Goal: Task Accomplishment & Management: Complete application form

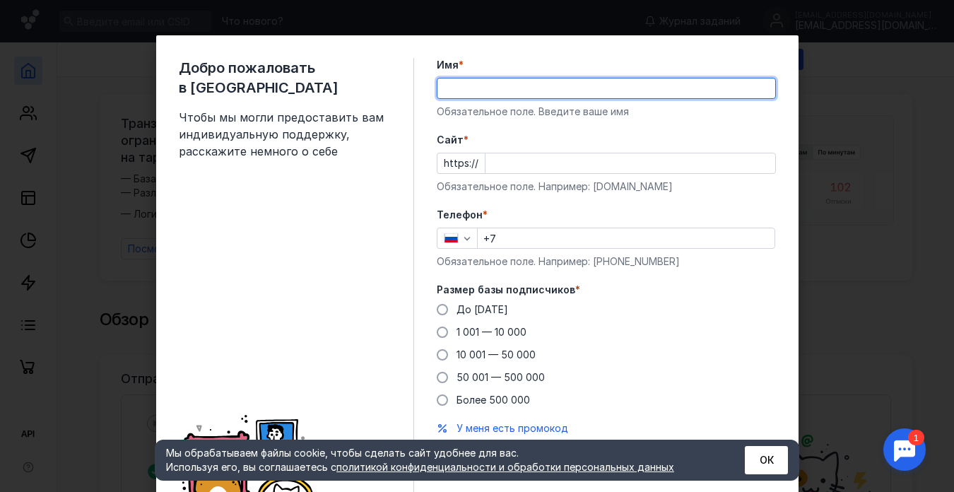
click at [526, 84] on input "Имя *" at bounding box center [606, 88] width 338 height 20
type input "Simply Health"
click at [568, 164] on input "Cайт *" at bounding box center [630, 163] width 290 height 20
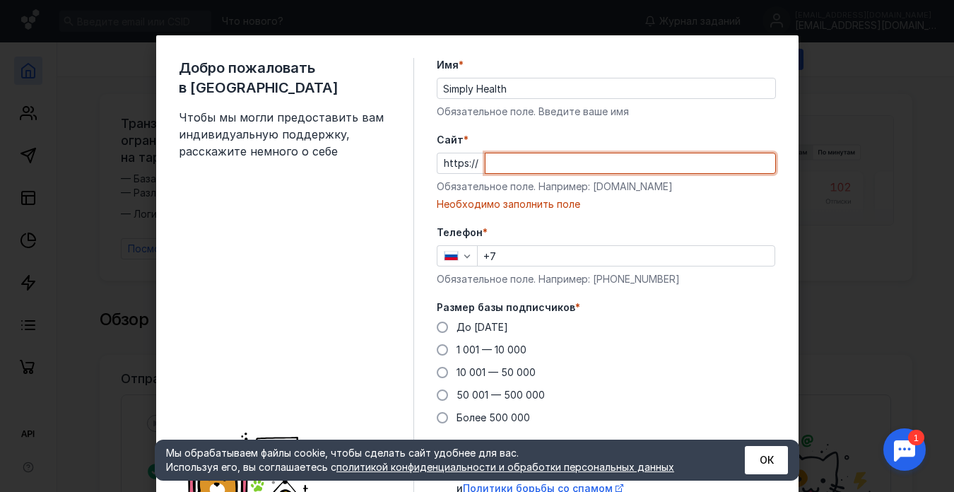
paste input "[DOMAIN_NAME][URL]"
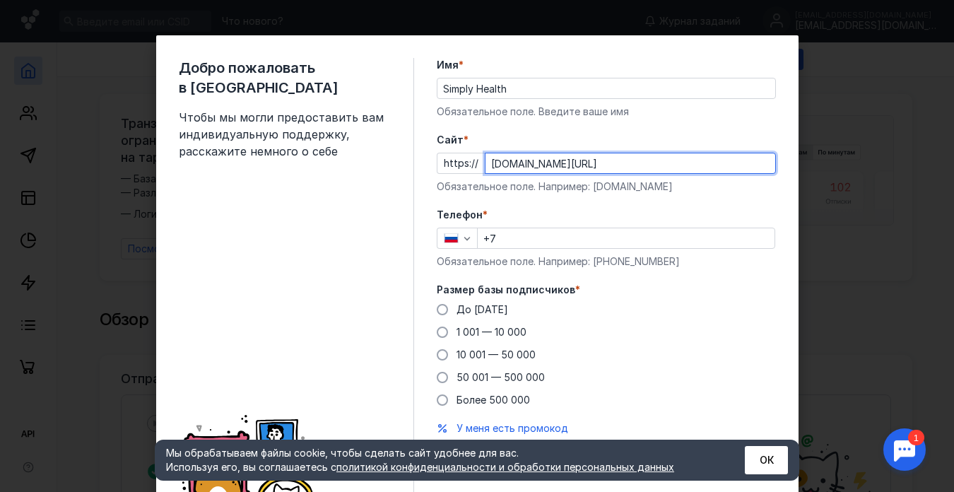
type input "[DOMAIN_NAME][URL]"
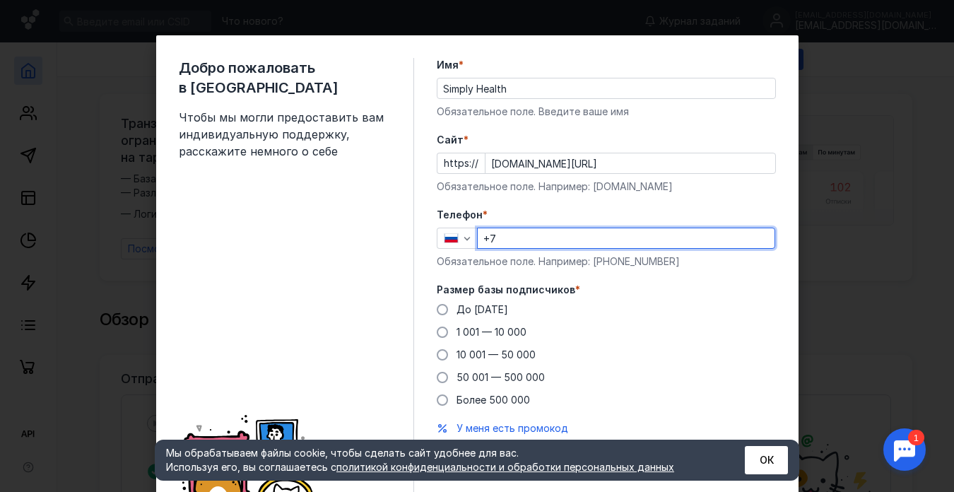
click at [541, 240] on input "+7" at bounding box center [626, 238] width 297 height 20
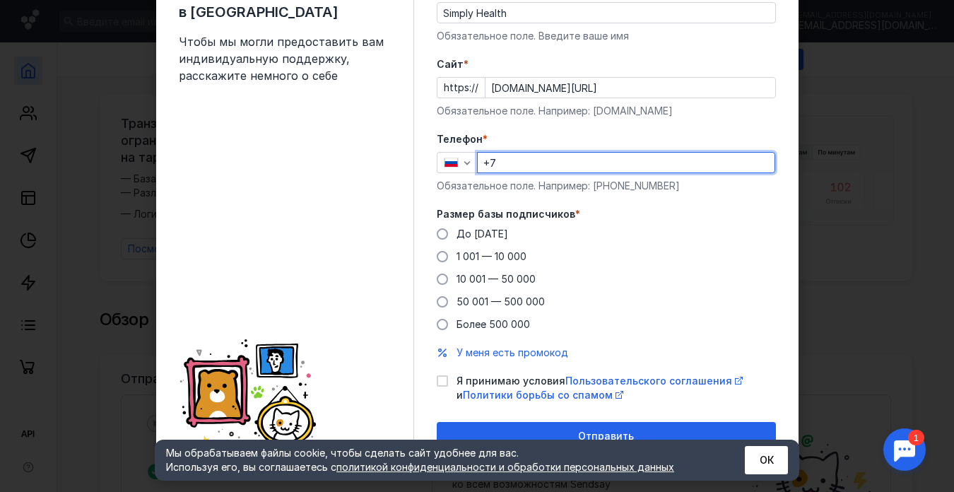
scroll to position [87, 0]
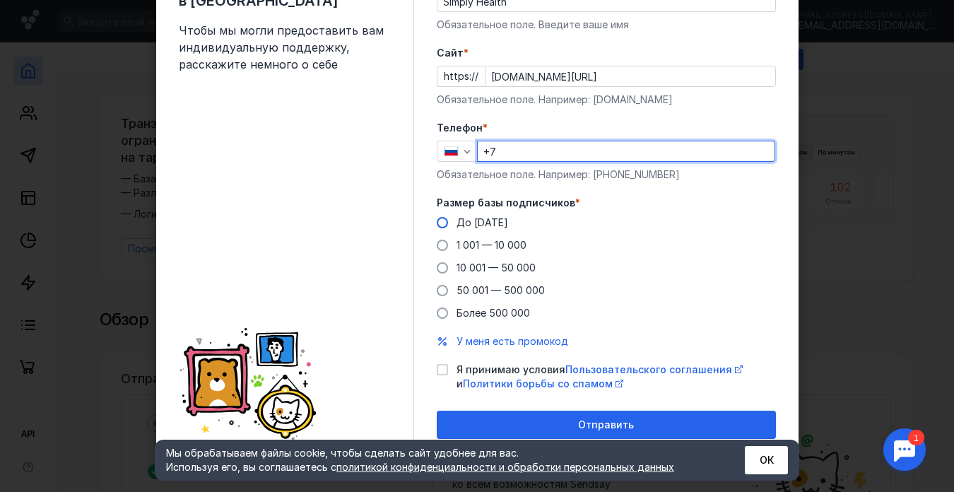
click at [485, 221] on span "До [DATE]" at bounding box center [482, 222] width 52 height 12
click at [0, 0] on input "До [DATE]" at bounding box center [0, 0] width 0 height 0
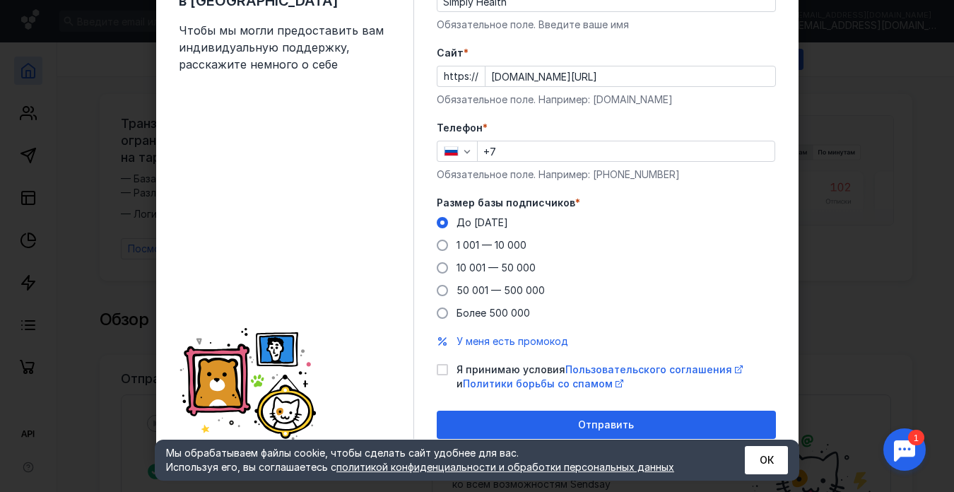
scroll to position [64, 0]
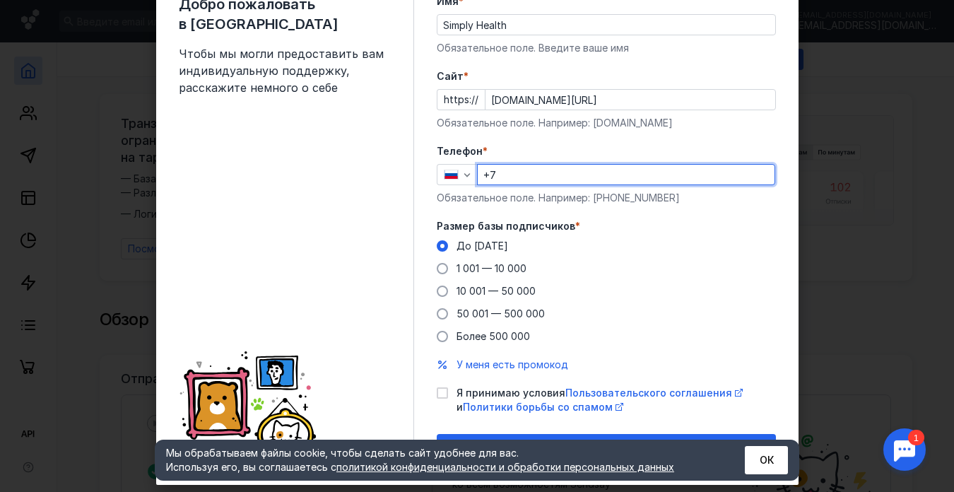
click at [541, 175] on input "+7" at bounding box center [626, 175] width 297 height 20
click at [724, 219] on form "Имя * Simply Health Обязательное поле. Введите ваше имя [PERSON_NAME] * https:/…" at bounding box center [606, 228] width 339 height 468
click at [657, 179] on input "+7" at bounding box center [626, 175] width 297 height 20
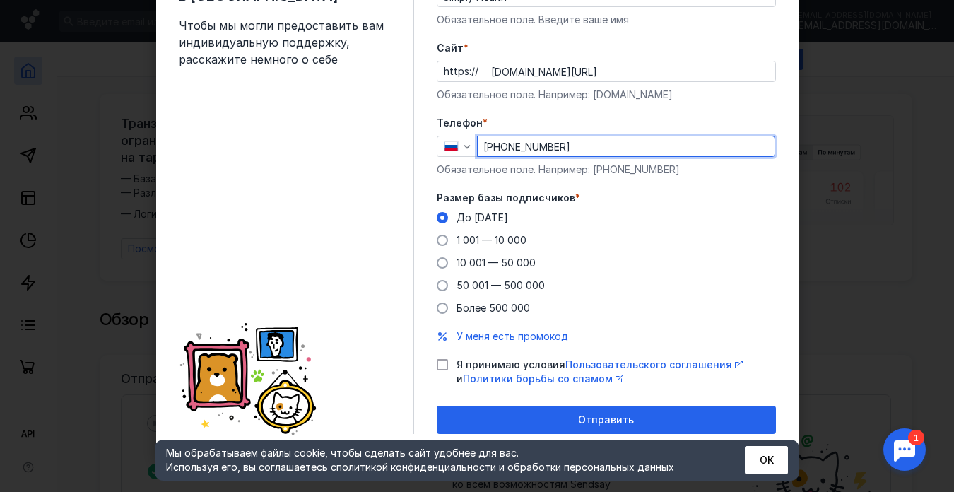
type input "[PHONE_NUMBER]"
click at [439, 361] on icon at bounding box center [442, 365] width 10 height 10
click at [439, 361] on input "Я принимаю условия Пользовательского соглашения и Политики борьбы со спамом" at bounding box center [441, 362] width 9 height 9
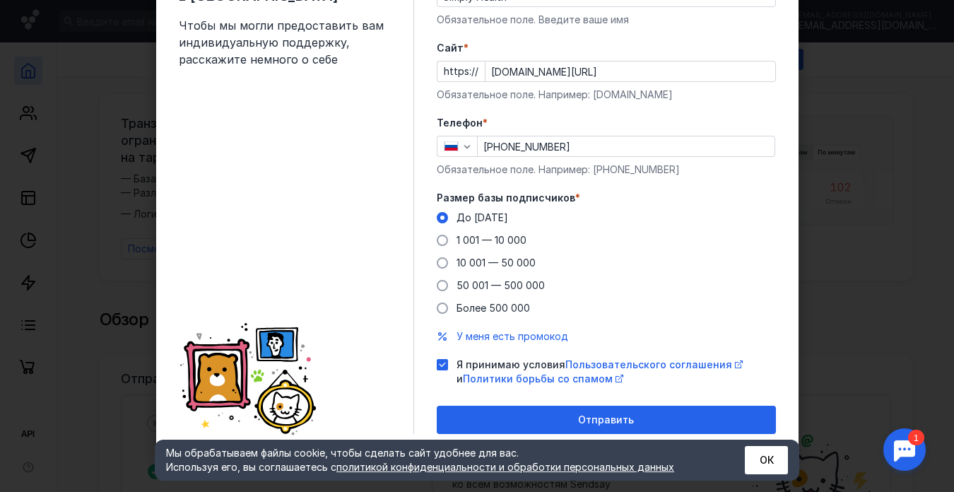
checkbox input "true"
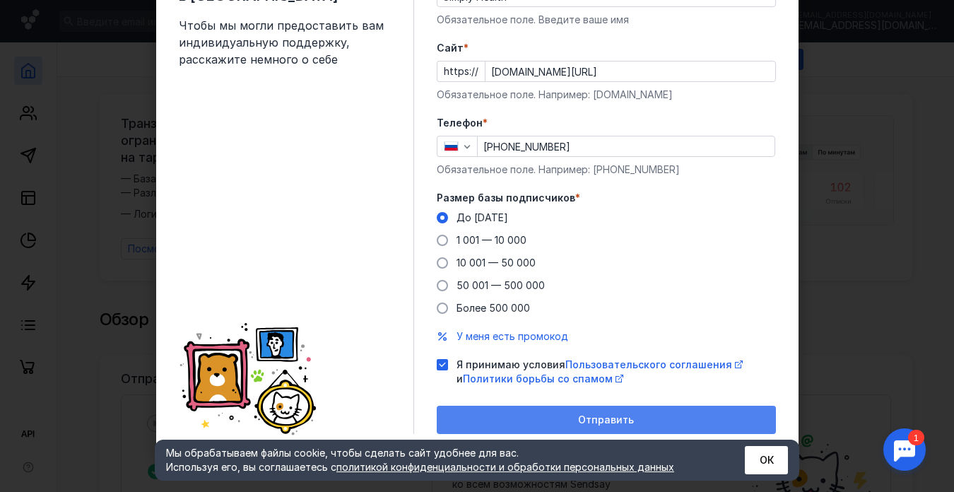
click at [518, 424] on div "Отправить" at bounding box center [606, 420] width 325 height 12
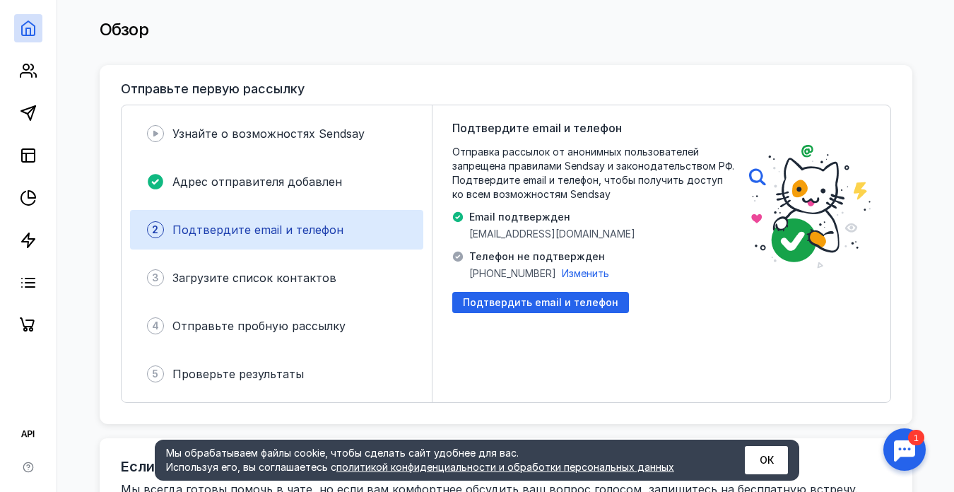
scroll to position [0, 0]
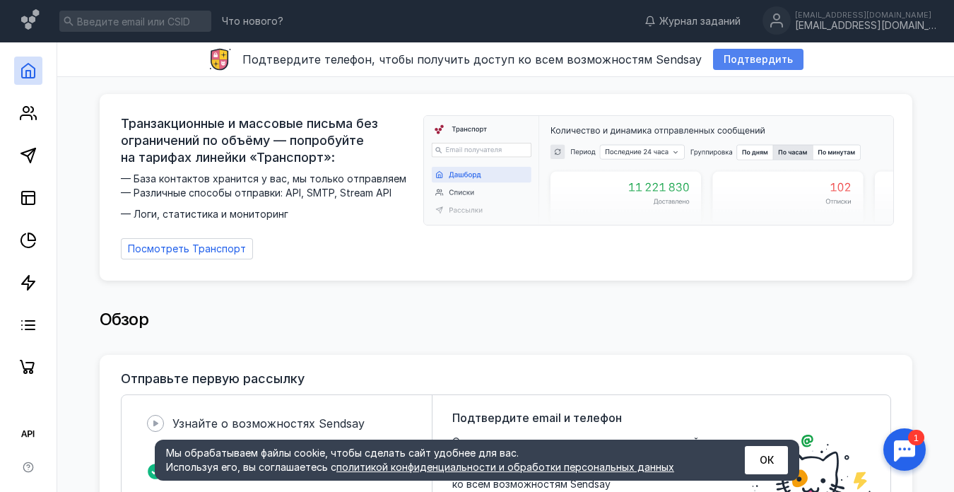
click at [740, 60] on span "Подтвердить" at bounding box center [758, 60] width 69 height 12
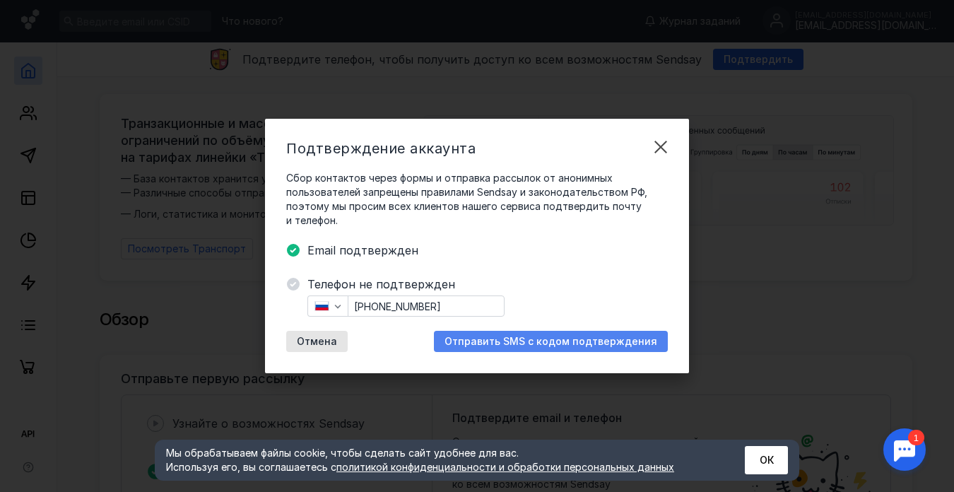
click at [504, 336] on span "Отправить SMS с кодом подтверждения" at bounding box center [550, 342] width 213 height 12
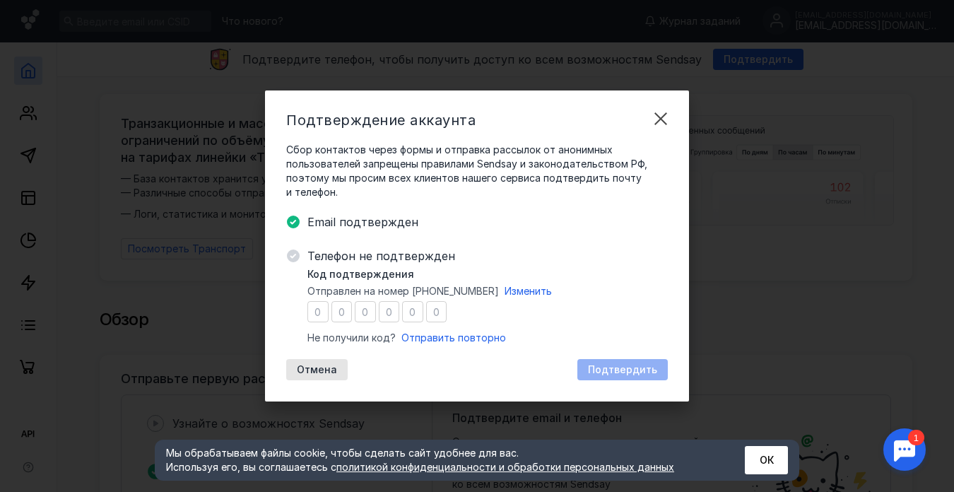
drag, startPoint x: 499, startPoint y: 289, endPoint x: 413, endPoint y: 295, distance: 86.4
click at [413, 295] on span "Отправлен на номер [PHONE_NUMBER] Изменить" at bounding box center [429, 291] width 244 height 14
copy span "[PHONE_NUMBER]"
click at [470, 340] on span "Отправить повторно" at bounding box center [453, 337] width 105 height 12
click at [321, 314] on input "number" at bounding box center [317, 311] width 21 height 21
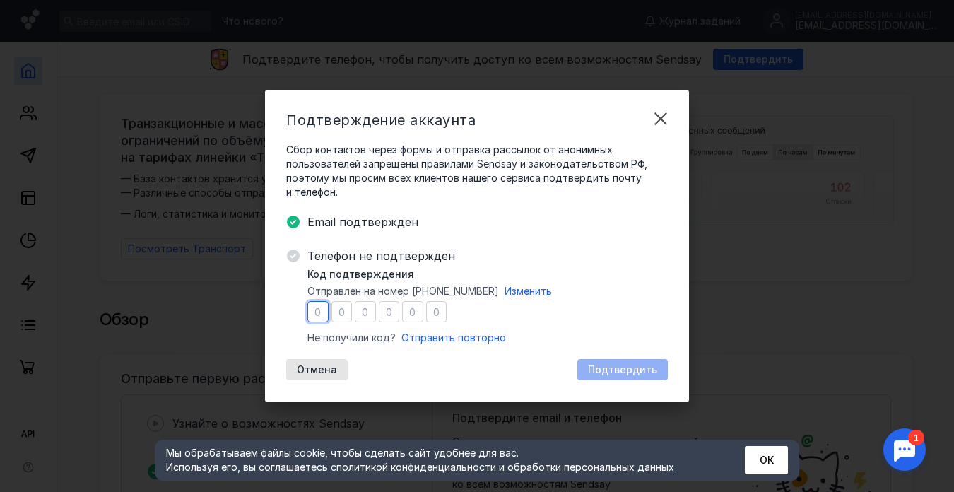
type input "6"
type input "0"
type input "4"
type input "1"
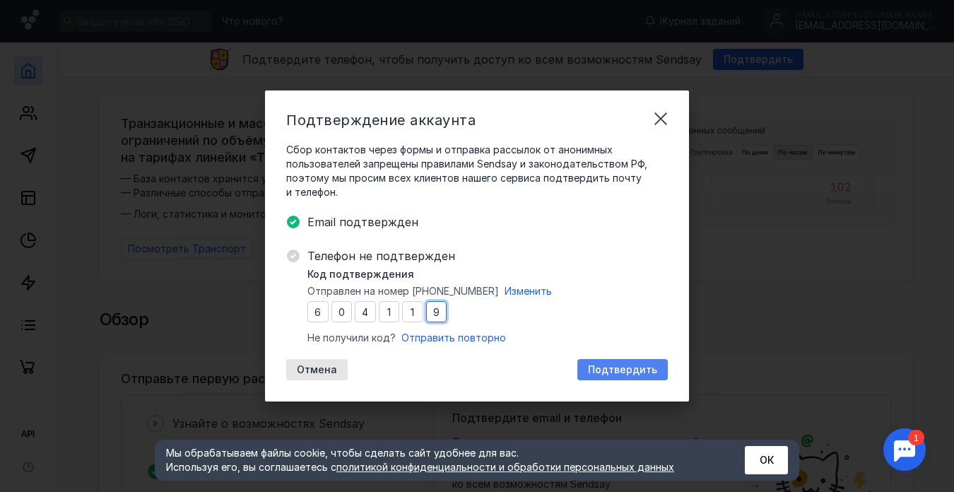
type input "9"
click at [610, 372] on span "Подтвердить" at bounding box center [622, 370] width 69 height 12
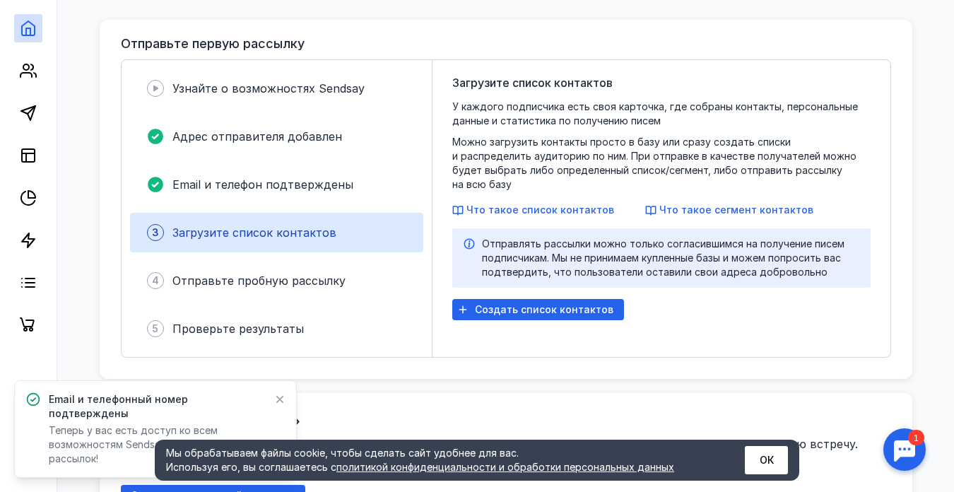
scroll to position [325, 0]
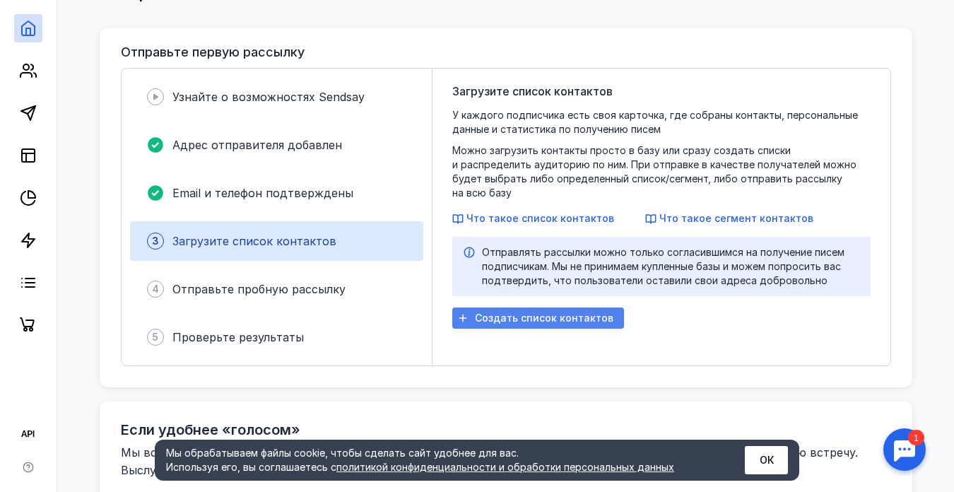
click at [493, 312] on span "Создать список контактов" at bounding box center [544, 318] width 138 height 12
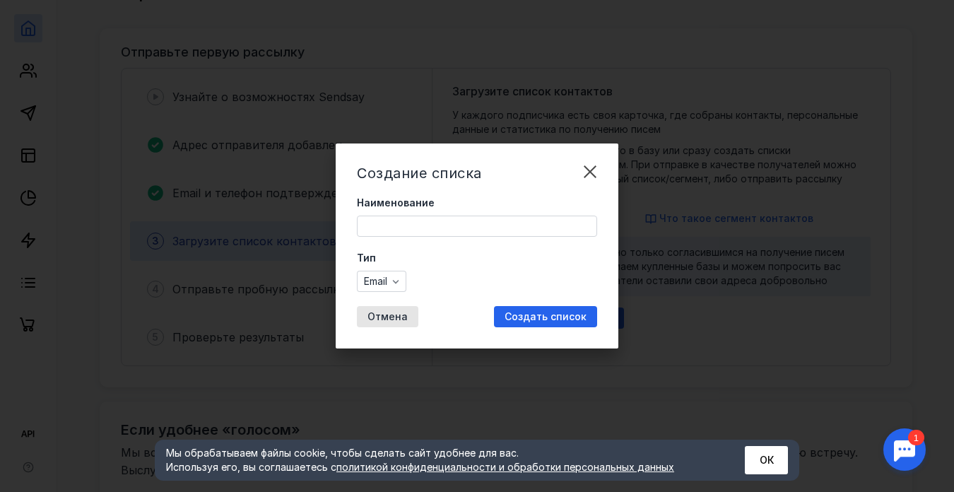
click at [430, 229] on input "Наименование" at bounding box center [477, 226] width 239 height 20
type input "B"
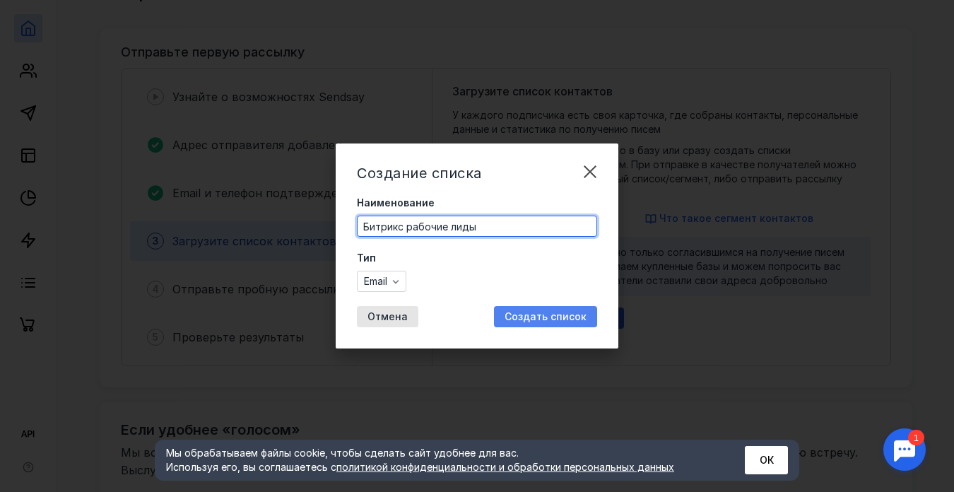
type input "Битрикс рабочие лиды"
click at [553, 315] on span "Создать список" at bounding box center [545, 317] width 82 height 12
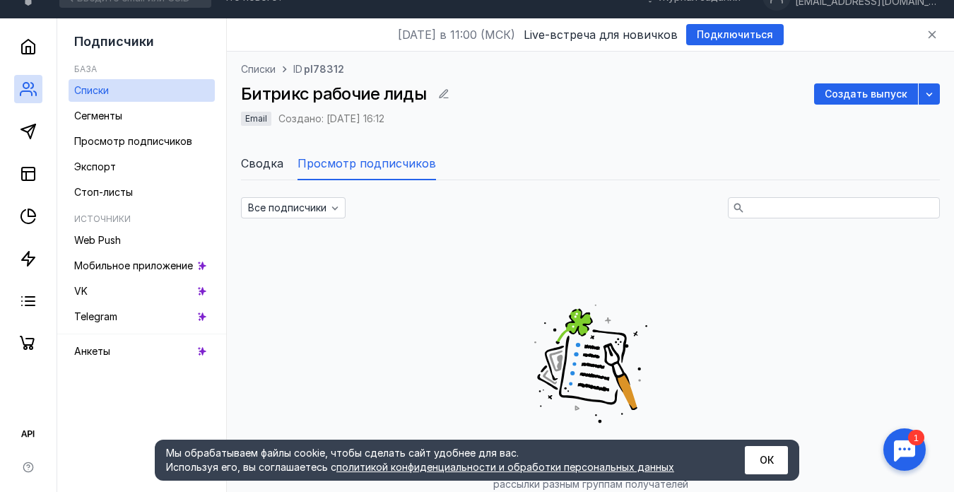
scroll to position [201, 0]
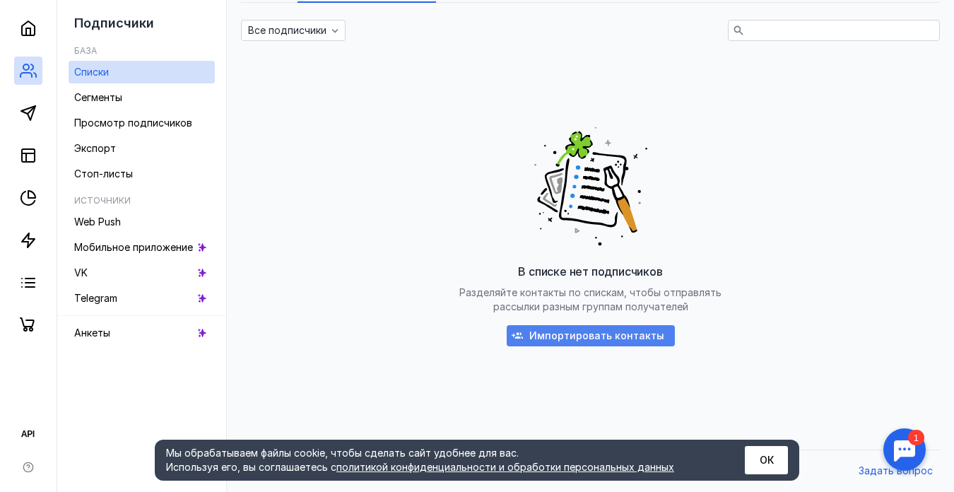
click at [560, 338] on span "Импортировать контакты" at bounding box center [596, 336] width 135 height 12
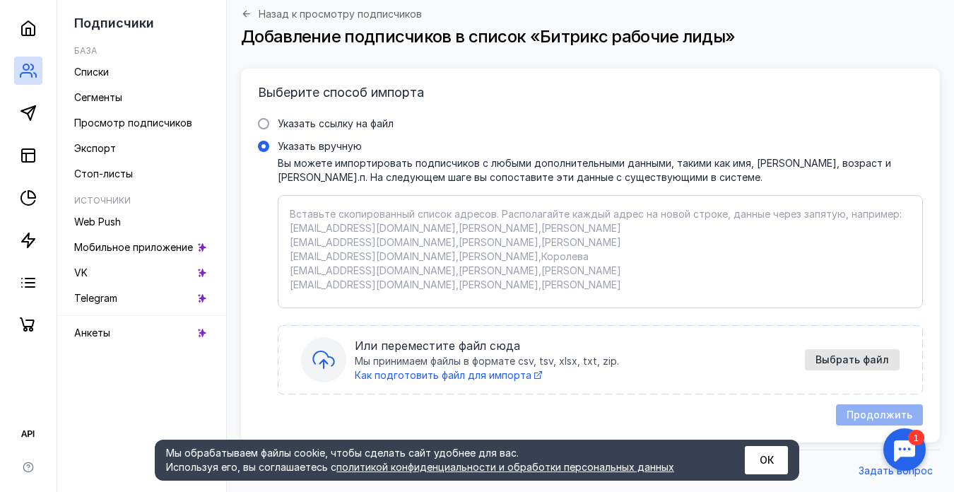
scroll to position [143, 0]
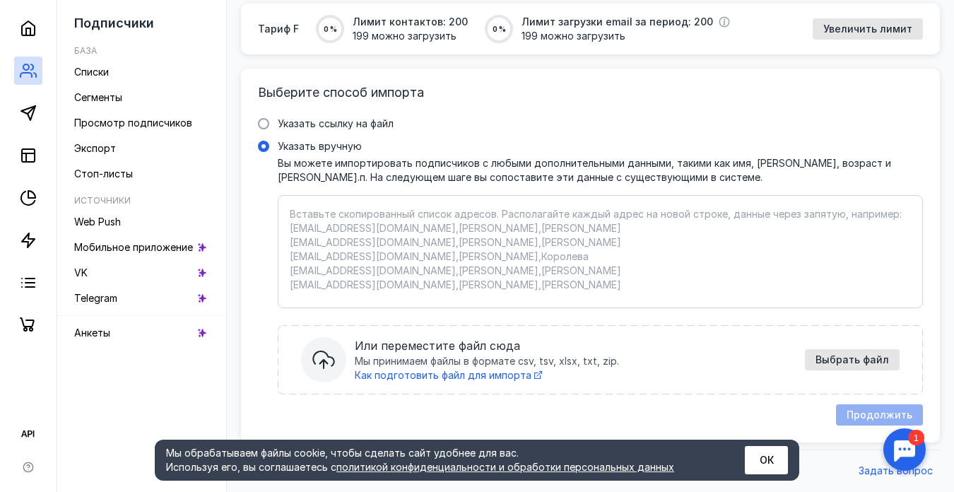
click at [297, 218] on textarea "Указать вручную Вы можете импортировать подписчиков с любыми дополнительными да…" at bounding box center [600, 251] width 621 height 89
paste textarea "Loremi d-sita cons_adipiscing@elit.se doe.tempori@utlab.etd magnaaliqua@enima.m…"
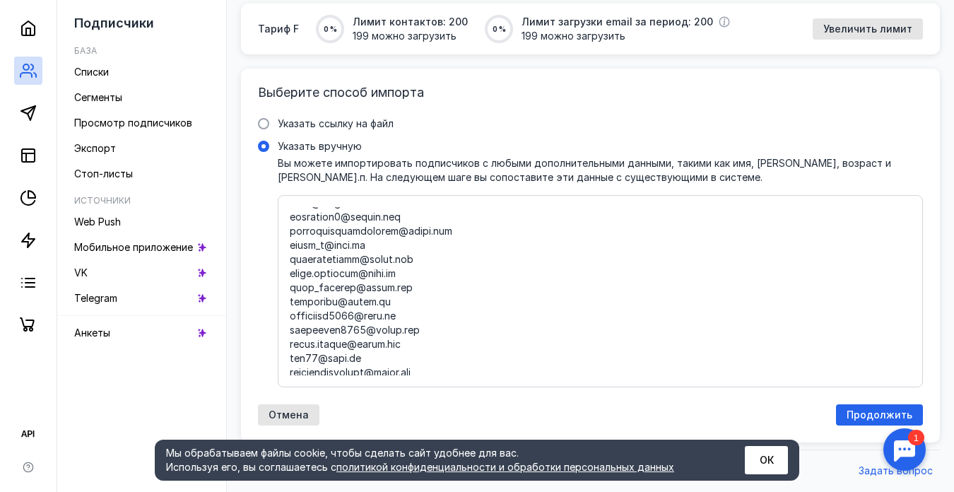
scroll to position [0, 0]
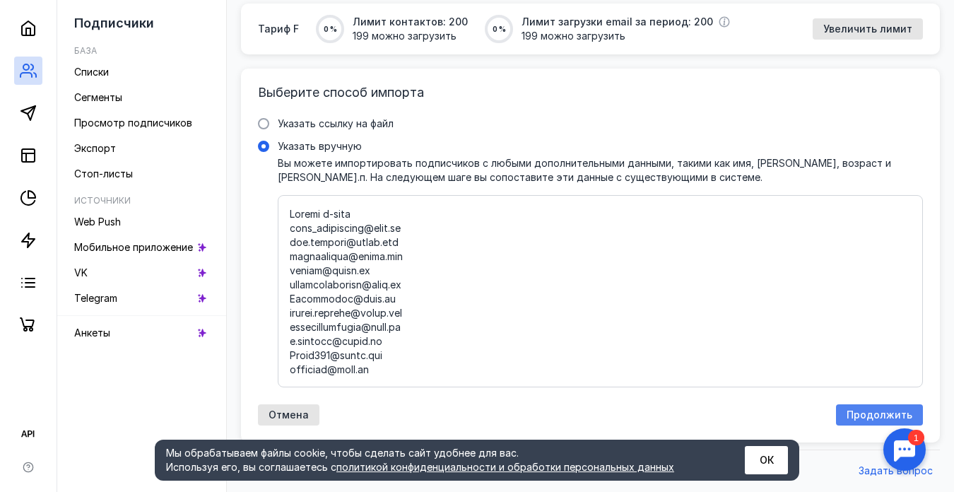
type textarea "Loremi d-sita cons_adipiscing@elit.se doe.tempori@utlab.etd magnaaliqua@enima.m…"
click at [853, 411] on span "Продолжить" at bounding box center [879, 415] width 66 height 12
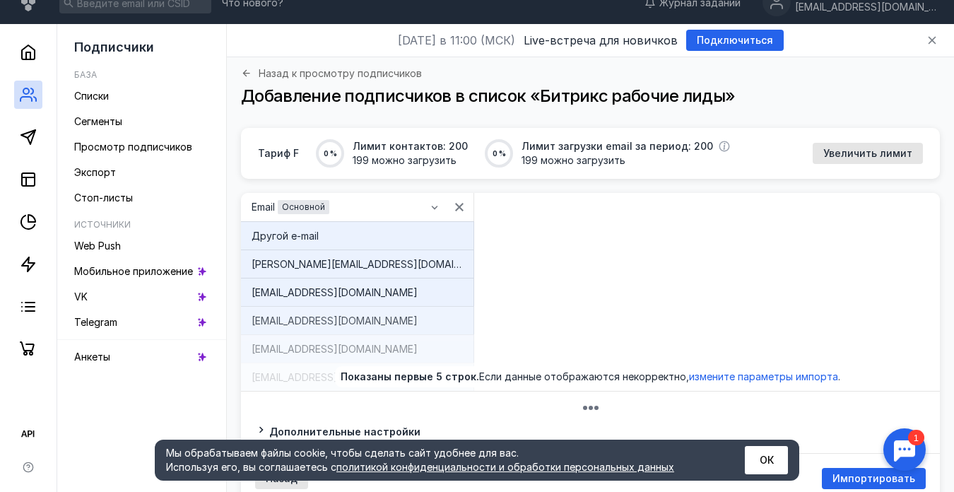
scroll to position [112, 0]
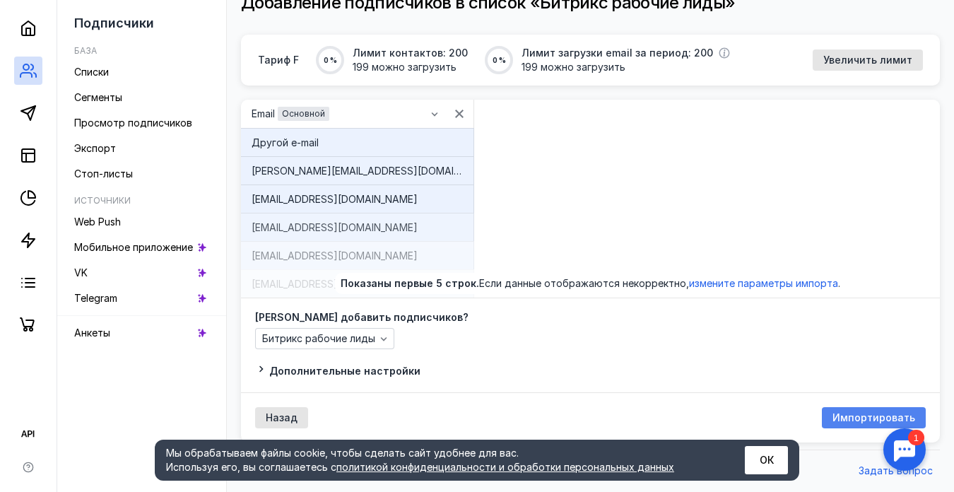
click at [844, 418] on span "Импортировать" at bounding box center [873, 418] width 83 height 12
